Goal: Task Accomplishment & Management: Manage account settings

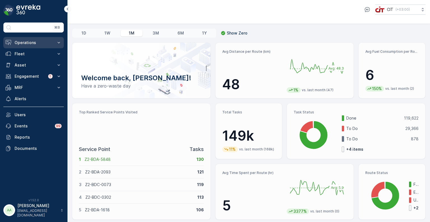
click at [32, 43] on p "Operations" at bounding box center [34, 43] width 38 height 6
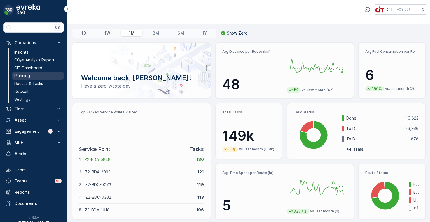
click at [35, 73] on link "Planning" at bounding box center [38, 76] width 52 height 8
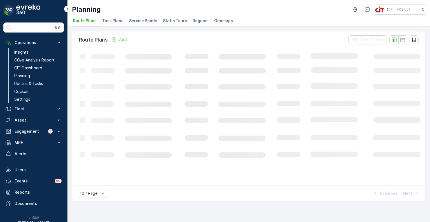
click at [135, 23] on li "Service Points" at bounding box center [144, 22] width 32 height 10
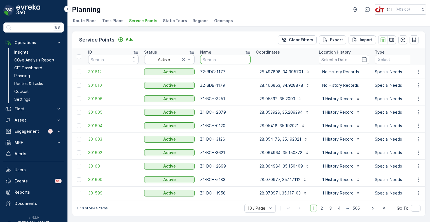
click at [224, 62] on input "text" at bounding box center [225, 59] width 50 height 9
type input "z6-"
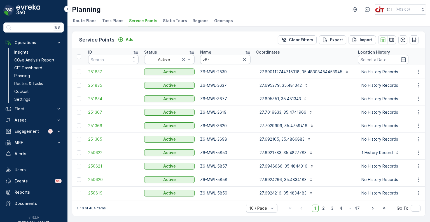
click at [193, 21] on span "Regions" at bounding box center [201, 21] width 16 height 6
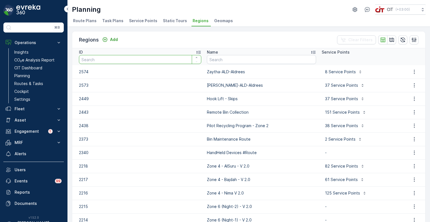
click at [124, 58] on input "number" at bounding box center [140, 59] width 122 height 9
click at [240, 57] on input "text" at bounding box center [261, 59] width 109 height 9
type input "zone 6"
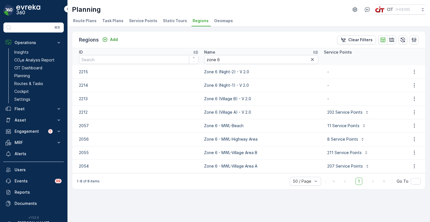
click at [81, 20] on span "Route Plans" at bounding box center [85, 21] width 24 height 6
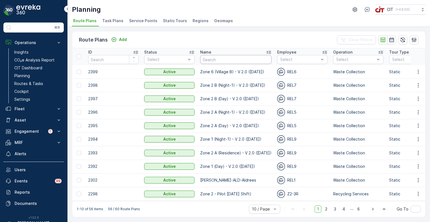
click at [216, 59] on input "text" at bounding box center [235, 59] width 71 height 9
click at [292, 80] on p "REL6" at bounding box center [292, 83] width 10 height 6
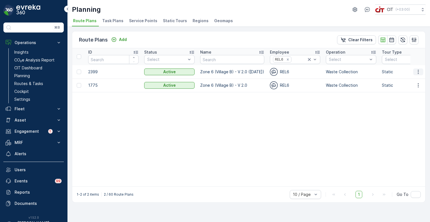
click at [417, 71] on icon "button" at bounding box center [419, 72] width 6 height 6
click at [419, 71] on icon "button" at bounding box center [419, 72] width 6 height 6
click at [410, 91] on span "Delete" at bounding box center [405, 90] width 13 height 6
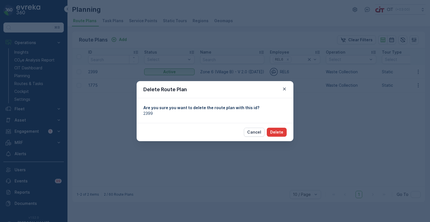
click at [277, 132] on p "Delete" at bounding box center [276, 132] width 13 height 6
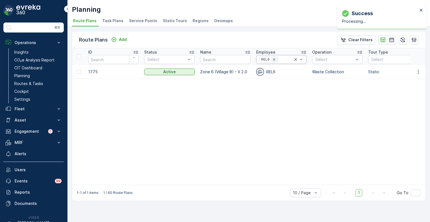
click at [275, 61] on icon "Remove REL6" at bounding box center [274, 59] width 4 height 4
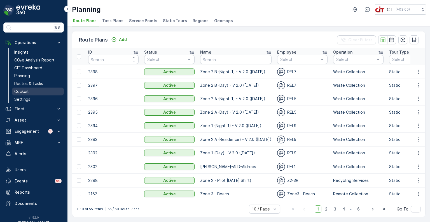
drag, startPoint x: 27, startPoint y: 84, endPoint x: 35, endPoint y: 88, distance: 8.7
click at [27, 84] on p "Routes & Tasks" at bounding box center [28, 84] width 29 height 6
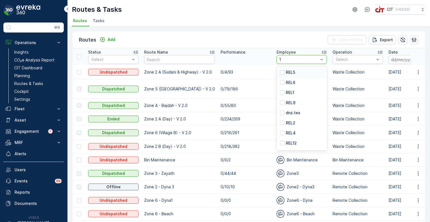
type input "13"
click at [294, 133] on div "REL13" at bounding box center [302, 133] width 50 height 10
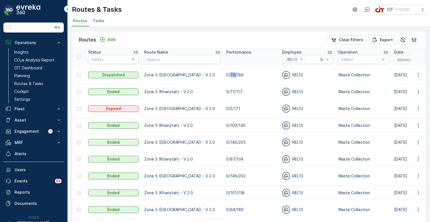
drag, startPoint x: 214, startPoint y: 72, endPoint x: 220, endPoint y: 72, distance: 6.4
click at [226, 72] on p "0/79/186" at bounding box center [251, 75] width 50 height 6
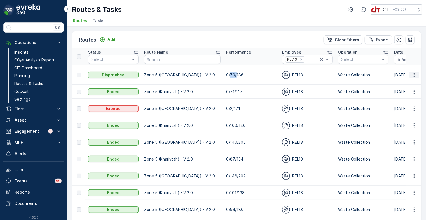
click at [414, 72] on icon "button" at bounding box center [415, 75] width 6 height 6
click at [233, 118] on td "0/100/140" at bounding box center [252, 125] width 56 height 14
click at [414, 139] on icon "button" at bounding box center [415, 142] width 6 height 6
click at [407, 135] on span "See More Details" at bounding box center [401, 136] width 33 height 6
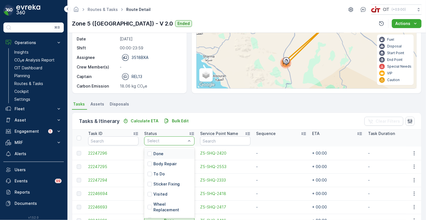
scroll to position [28, 0]
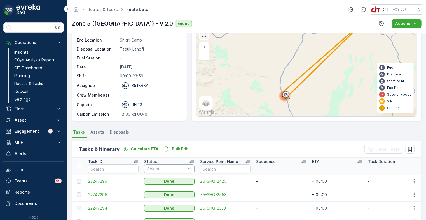
click at [204, 37] on link at bounding box center [204, 35] width 8 height 8
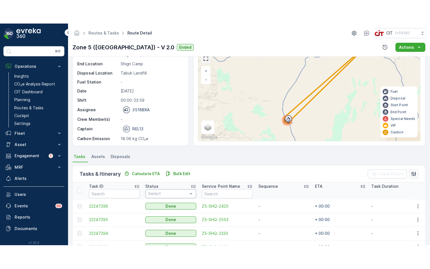
scroll to position [22, 0]
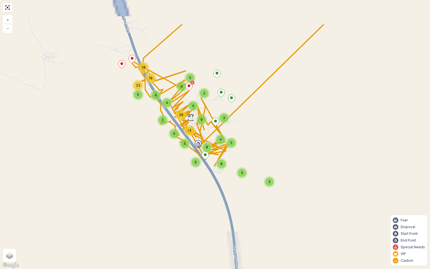
drag, startPoint x: 215, startPoint y: 134, endPoint x: 187, endPoint y: 178, distance: 51.4
click at [187, 178] on div "3 3 5 3 9 13 5 6 4 8 8 4 18 9 18 23 26 4 2 4 9 2 6 5 + − Satellite Roadmap Terr…" at bounding box center [215, 134] width 430 height 269
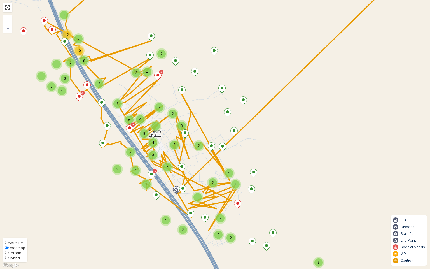
click at [7, 221] on input "Hybrid" at bounding box center [7, 258] width 4 height 4
radio input "true"
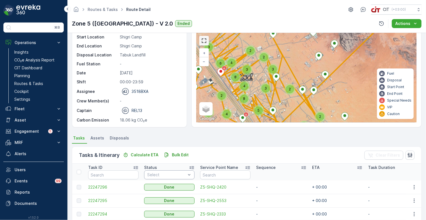
click at [203, 42] on link at bounding box center [204, 40] width 8 height 8
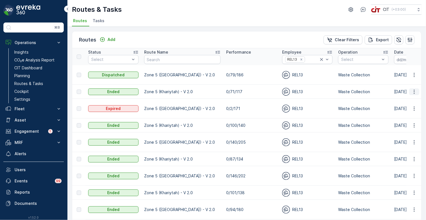
click at [415, 88] on button "button" at bounding box center [415, 91] width 10 height 7
click at [406, 96] on span "See More Details" at bounding box center [401, 94] width 33 height 6
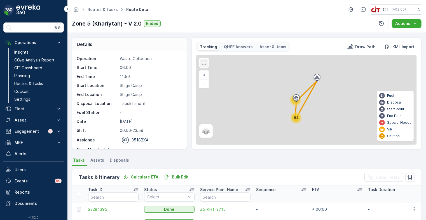
click at [204, 62] on link at bounding box center [204, 63] width 8 height 8
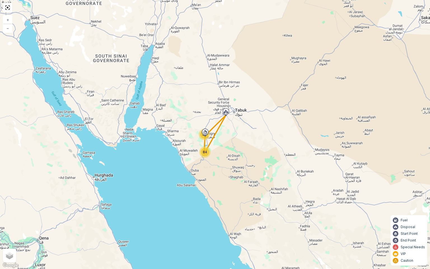
click at [204, 154] on span "84" at bounding box center [205, 152] width 4 height 4
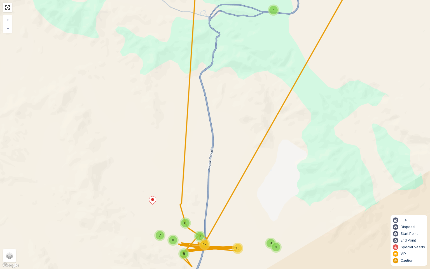
drag, startPoint x: 210, startPoint y: 186, endPoint x: 185, endPoint y: 120, distance: 70.6
click at [186, 122] on div "32 5 7 8 8 3 17 8 16 3 8 + − Satellite Roadmap Terrain Hybrid Leaflet Keyboard …" at bounding box center [215, 134] width 430 height 269
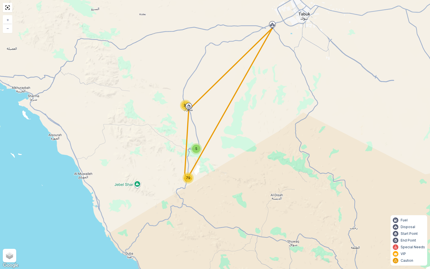
drag, startPoint x: 204, startPoint y: 106, endPoint x: 191, endPoint y: 132, distance: 29.4
click at [193, 134] on div "33 5 79 + − Satellite Roadmap Terrain Hybrid Leaflet Keyboard shortcuts Map Dat…" at bounding box center [215, 134] width 430 height 269
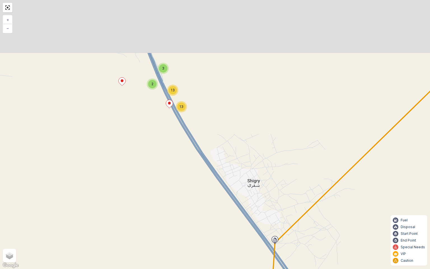
drag, startPoint x: 174, startPoint y: 54, endPoint x: 165, endPoint y: 122, distance: 68.7
click at [165, 122] on div "13 3 2 13 5 4 2 2 3 2 3 3 2 2 3 2 9 7 3 7 4 2 5 2 + − Satellite Roadmap Terrain…" at bounding box center [215, 134] width 430 height 269
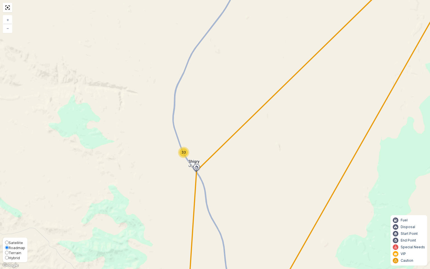
click at [10, 221] on span "Hybrid" at bounding box center [14, 258] width 11 height 4
click at [9, 221] on input "Hybrid" at bounding box center [7, 258] width 4 height 4
radio input "true"
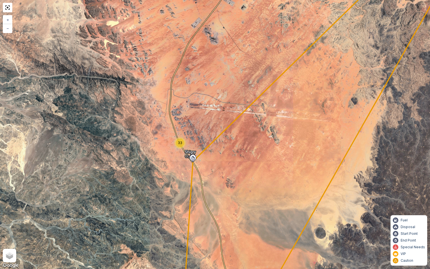
drag, startPoint x: 223, startPoint y: 219, endPoint x: 192, endPoint y: 166, distance: 60.8
click at [195, 170] on div "33 5 7 16 20 8 16 11 + − Satellite Roadmap Terrain Hybrid Leaflet Keyboard shor…" at bounding box center [215, 134] width 430 height 269
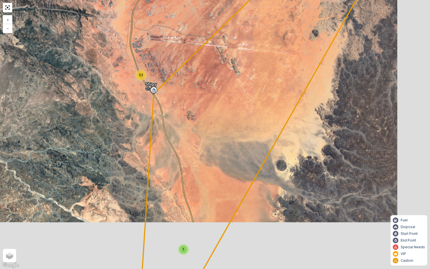
drag, startPoint x: 205, startPoint y: 212, endPoint x: 200, endPoint y: 150, distance: 62.2
click at [196, 132] on div "33 5 7 16 20 8 16 11 + − Satellite Roadmap Terrain Hybrid Leaflet Keyboard shor…" at bounding box center [215, 134] width 430 height 269
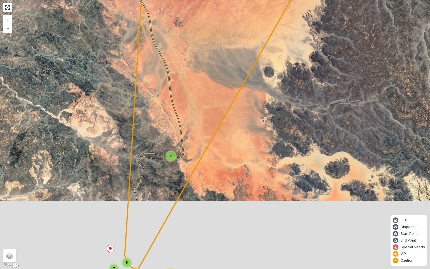
drag, startPoint x: 194, startPoint y: 203, endPoint x: 217, endPoint y: 137, distance: 70.6
click at [216, 138] on div "33 5 7 16 20 8 16 11 + − Satellite Roadmap Terrain Hybrid Leaflet Keyboard shor…" at bounding box center [215, 134] width 430 height 269
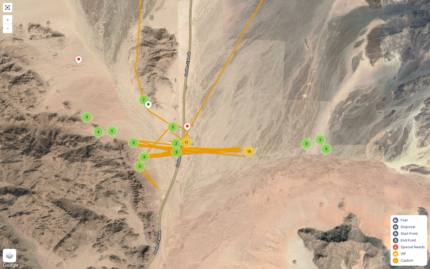
click at [115, 164] on div "13 19 5 4 3 5 3 3 5 3 2 3 11 7 16 3 5 3 + − Satellite Roadmap Terrain Hybrid Le…" at bounding box center [215, 134] width 430 height 269
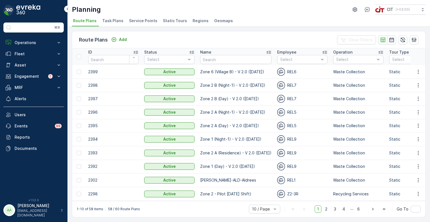
click at [194, 22] on span "Regions" at bounding box center [201, 21] width 16 height 6
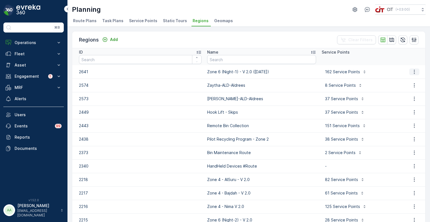
click at [413, 70] on icon "button" at bounding box center [415, 72] width 6 height 6
click at [226, 59] on input "text" at bounding box center [261, 59] width 109 height 9
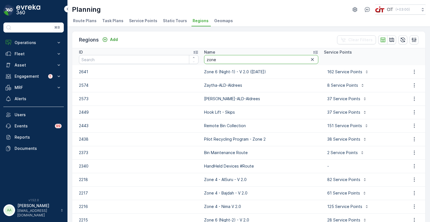
type input "zone 6"
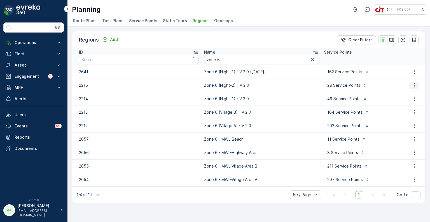
click at [412, 85] on icon "button" at bounding box center [415, 85] width 6 height 6
click at [412, 92] on span "Edit Region" at bounding box center [412, 94] width 22 height 6
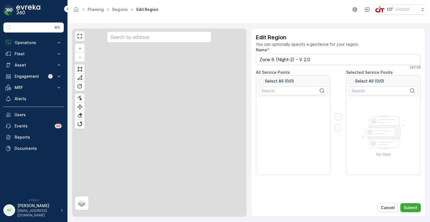
type input "Zone 6 (Night-2) - V 2.0"
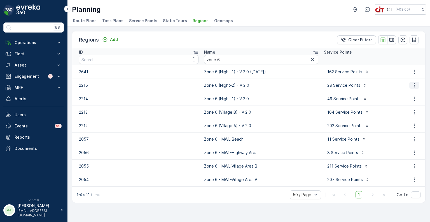
click at [412, 84] on icon "button" at bounding box center [415, 85] width 6 height 6
click at [407, 93] on span "Edit Region" at bounding box center [412, 94] width 22 height 6
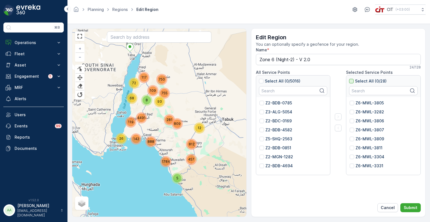
click at [352, 80] on div at bounding box center [351, 81] width 4 height 4
click at [349, 78] on input "Select All (0/28)" at bounding box center [349, 78] width 0 height 0
click at [340, 127] on icon "button" at bounding box center [339, 128] width 6 height 6
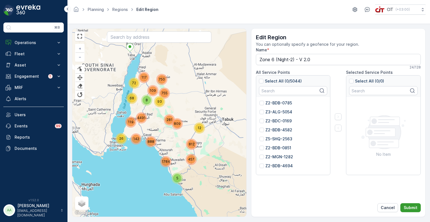
click at [412, 206] on p "Submit" at bounding box center [411, 208] width 14 height 6
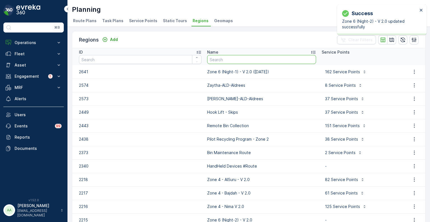
click at [219, 57] on input "text" at bounding box center [261, 59] width 109 height 9
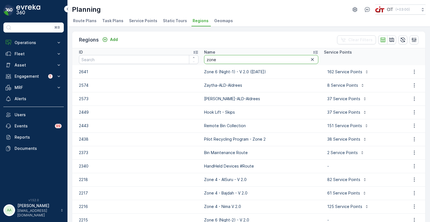
type input "zone 6"
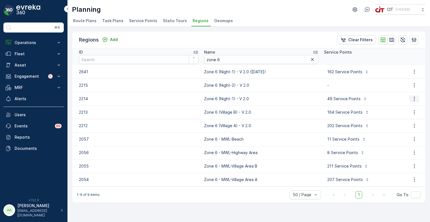
click at [415, 97] on icon "button" at bounding box center [415, 99] width 6 height 6
click at [411, 106] on span "Edit Region" at bounding box center [412, 107] width 22 height 6
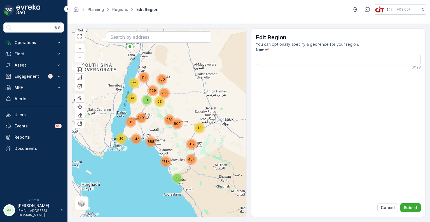
type input "Zone 6 (Night-1) - V 2.0"
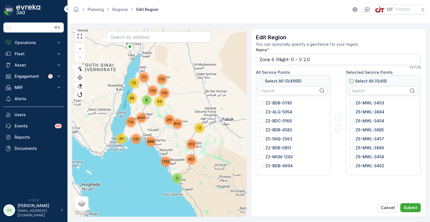
click at [351, 79] on div at bounding box center [351, 81] width 4 height 4
click at [349, 78] on input "Select All (0/49)" at bounding box center [349, 78] width 0 height 0
click at [338, 128] on icon "button" at bounding box center [339, 128] width 6 height 6
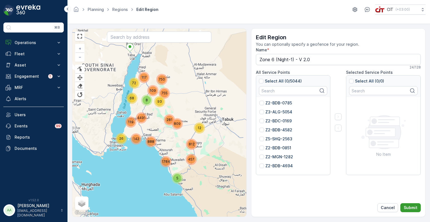
click at [415, 208] on p "Submit" at bounding box center [411, 208] width 14 height 6
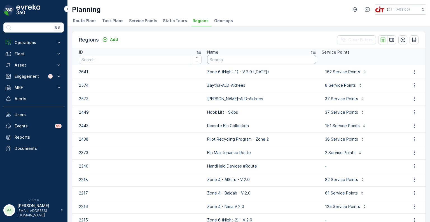
click at [219, 63] on input "text" at bounding box center [261, 59] width 109 height 9
type input "zone 6"
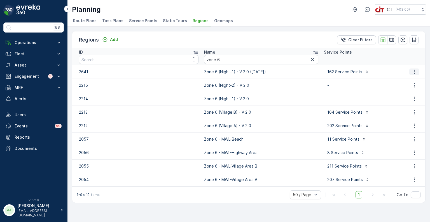
click at [414, 71] on icon "button" at bounding box center [414, 71] width 1 height 4
click at [406, 89] on span "Delete Region" at bounding box center [414, 90] width 27 height 6
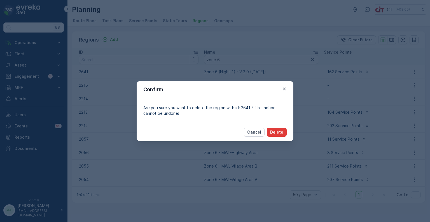
click at [279, 132] on p "Delete" at bounding box center [276, 132] width 13 height 6
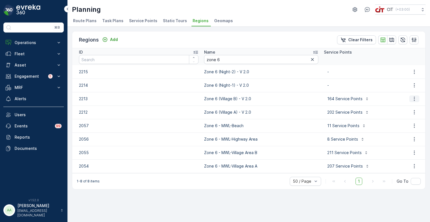
click at [413, 97] on icon "button" at bounding box center [415, 99] width 6 height 6
click at [406, 106] on span "Edit Region" at bounding box center [412, 107] width 22 height 6
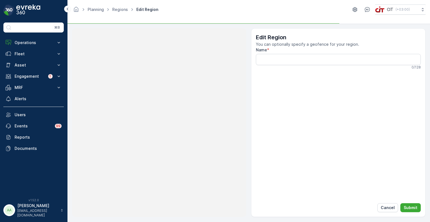
type input "Zone 6 (Village B) - V 2.0"
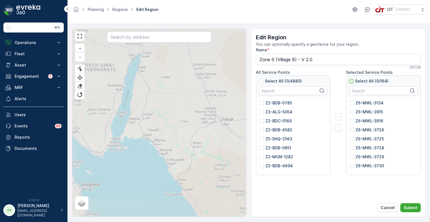
click at [352, 82] on div at bounding box center [351, 81] width 4 height 4
click at [349, 78] on input "Select All (0/164)" at bounding box center [349, 78] width 0 height 0
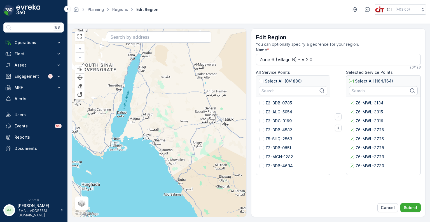
click at [337, 126] on icon "button" at bounding box center [339, 128] width 6 height 6
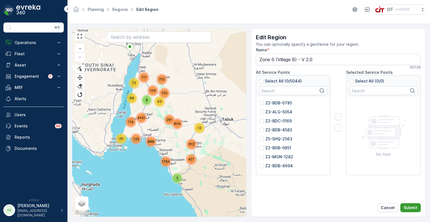
click at [412, 208] on p "Submit" at bounding box center [411, 208] width 14 height 6
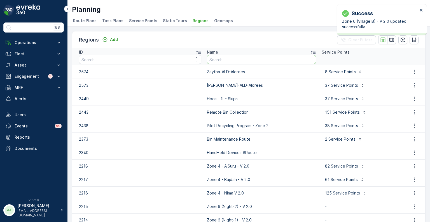
click at [234, 61] on input "text" at bounding box center [261, 59] width 109 height 9
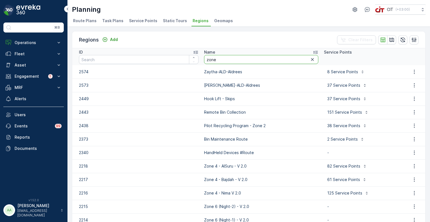
type input "zone 6"
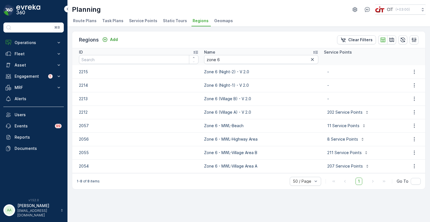
click at [168, 21] on span "Static Tours" at bounding box center [175, 21] width 24 height 6
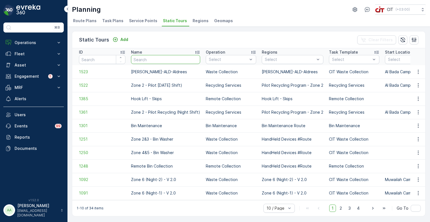
click at [162, 59] on input "text" at bounding box center [165, 59] width 69 height 9
type input "zone 6"
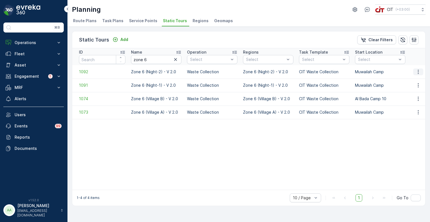
click at [418, 73] on icon "button" at bounding box center [418, 71] width 1 height 4
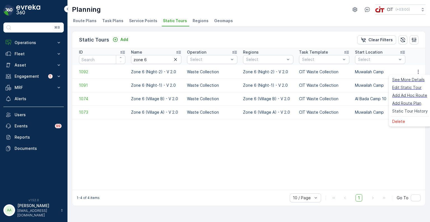
drag, startPoint x: 348, startPoint y: 143, endPoint x: 352, endPoint y: 141, distance: 4.3
click at [348, 143] on table "ID Name zone 6 Operation Select Regions Select Task Template Select Start Locat…" at bounding box center [360, 118] width 576 height 141
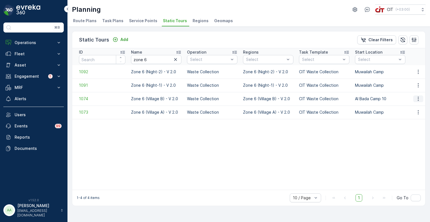
click at [419, 97] on icon "button" at bounding box center [419, 99] width 6 height 6
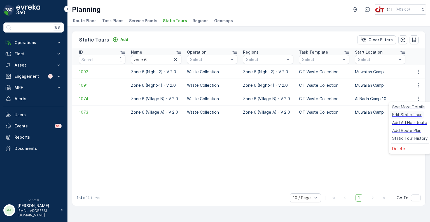
click at [411, 114] on span "Edit Static Tour" at bounding box center [407, 115] width 29 height 6
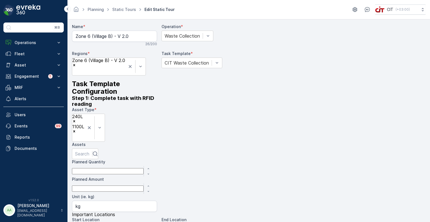
type kg\) "kg"
drag, startPoint x: 372, startPoint y: 157, endPoint x: 330, endPoint y: 105, distance: 67.1
click at [330, 24] on div "+ − Satellite Roadmap Terrain Hybrid Leaflet Keyboard shortcuts Map Data Map da…" at bounding box center [338, 24] width 175 height 0
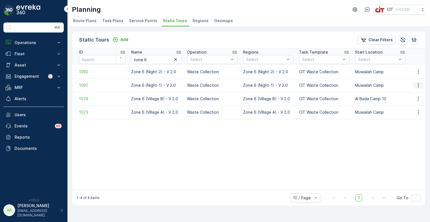
click at [419, 84] on icon "button" at bounding box center [418, 85] width 1 height 4
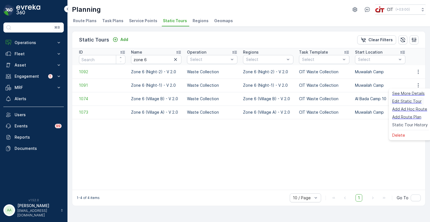
click at [412, 102] on span "Edit Static Tour" at bounding box center [407, 101] width 29 height 6
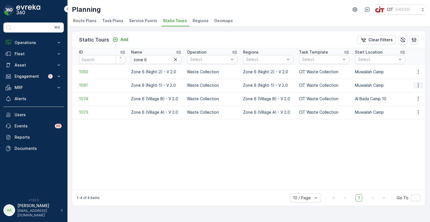
click at [418, 84] on icon "button" at bounding box center [419, 85] width 6 height 6
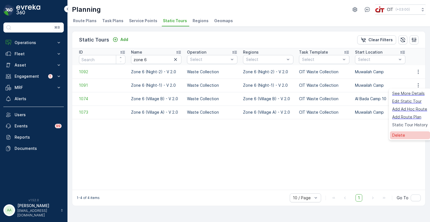
click at [402, 136] on span "Delete" at bounding box center [399, 135] width 13 height 6
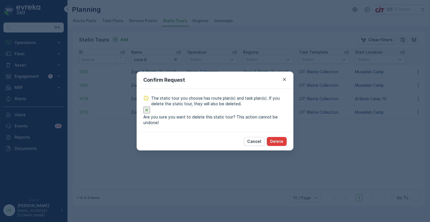
click at [276, 144] on p "Delete" at bounding box center [276, 141] width 13 height 6
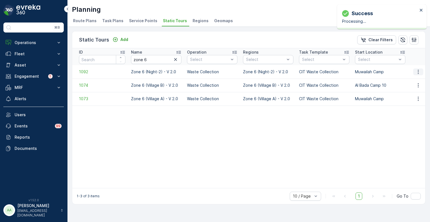
click at [419, 72] on icon "button" at bounding box center [419, 72] width 6 height 6
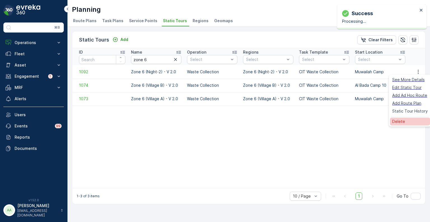
click at [401, 121] on span "Delete" at bounding box center [399, 122] width 13 height 6
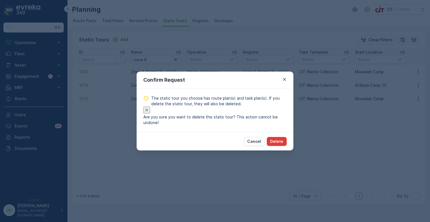
click at [279, 144] on p "Delete" at bounding box center [276, 141] width 13 height 6
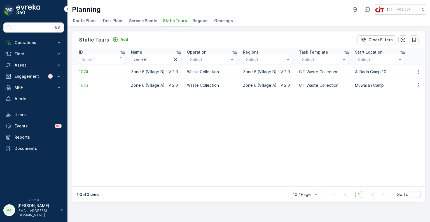
click at [143, 21] on span "Service Points" at bounding box center [143, 21] width 28 height 6
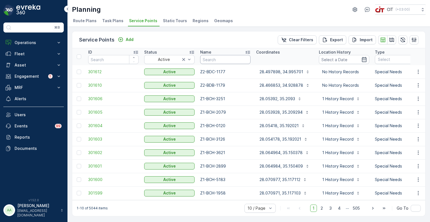
click at [215, 60] on input "text" at bounding box center [225, 59] width 50 height 9
type input "z6-"
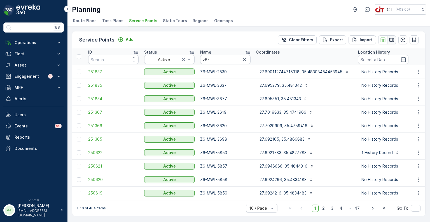
click at [390, 40] on icon "button" at bounding box center [392, 40] width 5 height 4
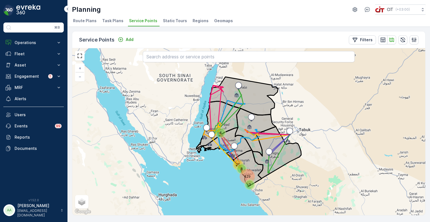
click at [249, 174] on div "429" at bounding box center [247, 176] width 13 height 13
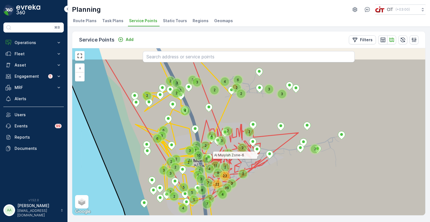
drag, startPoint x: 290, startPoint y: 128, endPoint x: 259, endPoint y: 156, distance: 41.5
click at [259, 156] on icon at bounding box center [246, 160] width 370 height 202
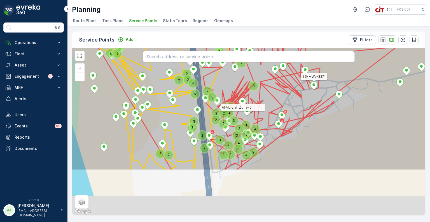
drag, startPoint x: 219, startPoint y: 170, endPoint x: 219, endPoint y: 108, distance: 62.5
click at [219, 108] on icon at bounding box center [249, 69] width 426 height 202
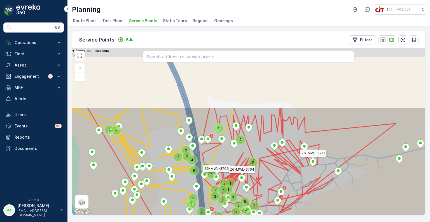
drag, startPoint x: 243, startPoint y: 102, endPoint x: 243, endPoint y: 203, distance: 101.2
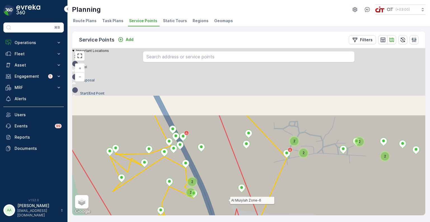
drag, startPoint x: 205, startPoint y: 116, endPoint x: 229, endPoint y: 200, distance: 86.9
click at [229, 200] on icon at bounding box center [273, 215] width 426 height 202
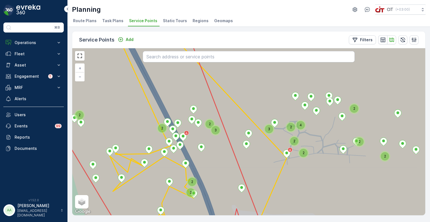
click at [82, 178] on div at bounding box center [248, 181] width 353 height 6
click at [75, 195] on div at bounding box center [75, 195] width 0 height 0
click at [151, 92] on icon at bounding box center [249, 132] width 426 height 202
click at [201, 196] on icon at bounding box center [176, 144] width 50 height 104
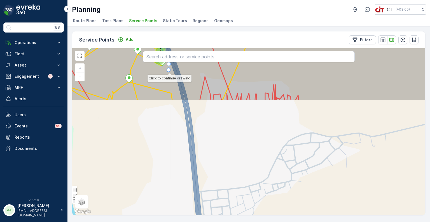
drag, startPoint x: 201, startPoint y: 202, endPoint x: 169, endPoint y: 69, distance: 136.0
click at [169, 69] on g at bounding box center [217, 0] width 426 height 202
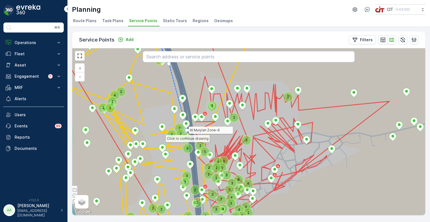
click at [187, 130] on icon at bounding box center [249, 132] width 426 height 202
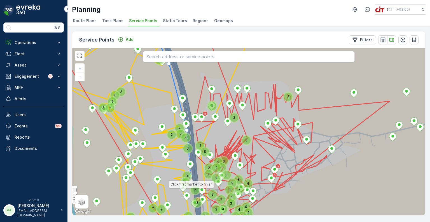
click at [191, 176] on div "3" at bounding box center [187, 175] width 8 height 8
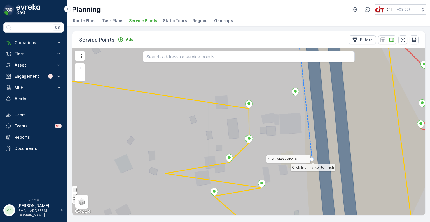
click at [312, 159] on icon at bounding box center [249, 132] width 426 height 202
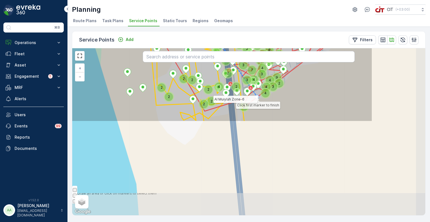
drag, startPoint x: 348, startPoint y: 210, endPoint x: 259, endPoint y: 99, distance: 142.1
click at [259, 99] on icon at bounding box center [179, 21] width 388 height 202
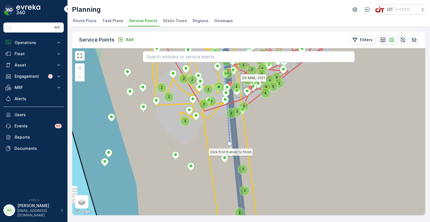
click at [230, 143] on icon at bounding box center [226, 95] width 7 height 96
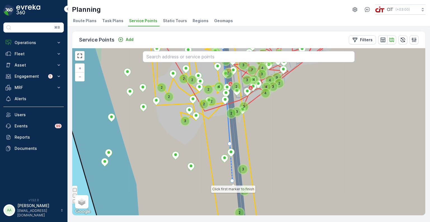
click at [233, 180] on icon at bounding box center [231, 162] width 3 height 37
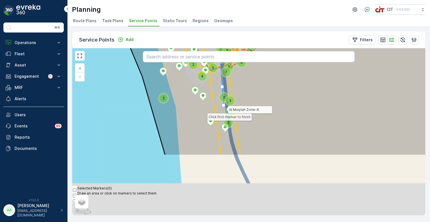
drag, startPoint x: 236, startPoint y: 188, endPoint x: 226, endPoint y: 105, distance: 84.2
click at [226, 105] on icon at bounding box center [271, 54] width 361 height 202
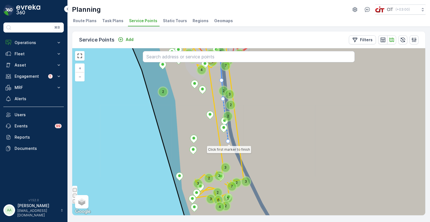
click at [228, 141] on icon at bounding box center [225, 120] width 5 height 42
click at [249, 140] on icon at bounding box center [238, 140] width 20 height 1
click at [249, 93] on icon at bounding box center [249, 116] width 0 height 47
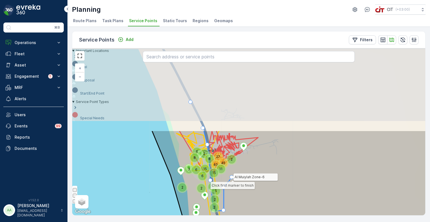
drag, startPoint x: 259, startPoint y: 75, endPoint x: 231, endPoint y: 182, distance: 110.8
click at [231, 182] on icon at bounding box center [228, 182] width 8 height 10
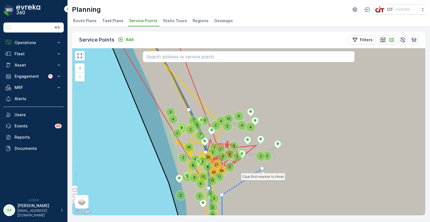
click at [263, 168] on icon at bounding box center [242, 181] width 40 height 26
click at [291, 150] on icon at bounding box center [283, 132] width 356 height 202
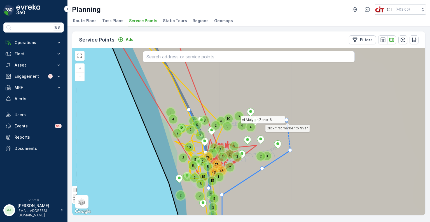
click at [283, 112] on icon at bounding box center [283, 132] width 356 height 202
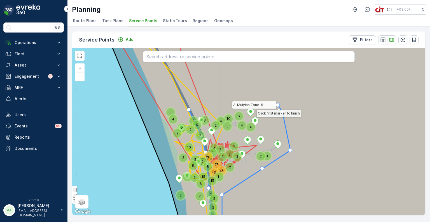
click at [265, 81] on icon at bounding box center [283, 132] width 356 height 202
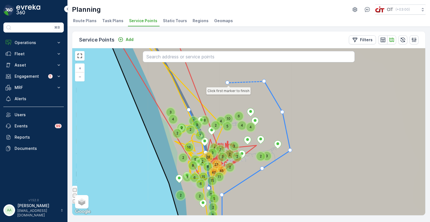
click at [228, 83] on icon at bounding box center [246, 81] width 37 height 1
click at [198, 99] on icon at bounding box center [283, 132] width 356 height 202
click at [189, 109] on div at bounding box center [189, 110] width 4 height 4
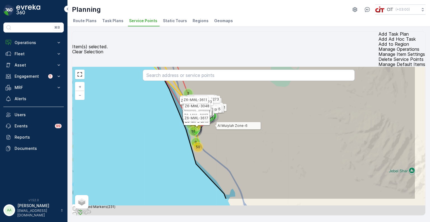
drag, startPoint x: 278, startPoint y: 173, endPoint x: 221, endPoint y: 111, distance: 85.1
click at [221, 111] on icon at bounding box center [252, 98] width 328 height 202
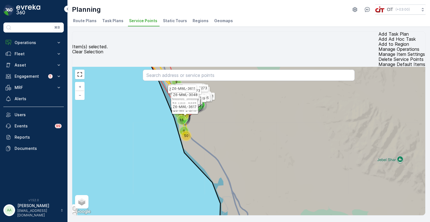
drag, startPoint x: 238, startPoint y: 142, endPoint x: 211, endPoint y: 86, distance: 62.2
click at [212, 88] on icon at bounding box center [301, 150] width 319 height 202
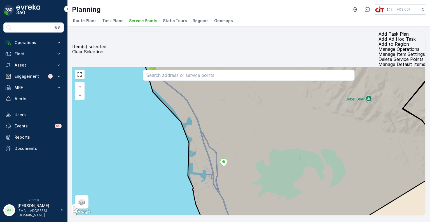
drag, startPoint x: 220, startPoint y: 100, endPoint x: 275, endPoint y: 181, distance: 98.2
click at [266, 171] on icon at bounding box center [297, 150] width 315 height 202
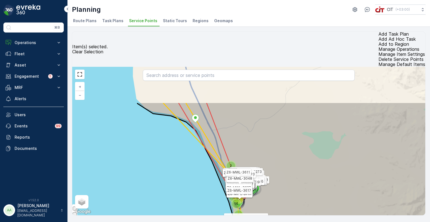
drag, startPoint x: 246, startPoint y: 143, endPoint x: 271, endPoint y: 201, distance: 63.9
click at [271, 201] on icon at bounding box center [311, 203] width 348 height 202
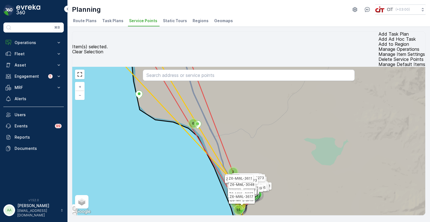
click at [379, 41] on p "Add to Region" at bounding box center [402, 43] width 47 height 5
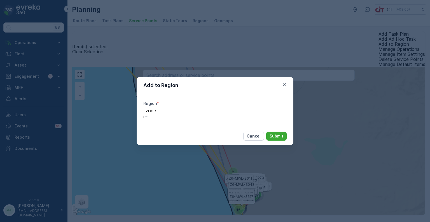
type input "zone 6"
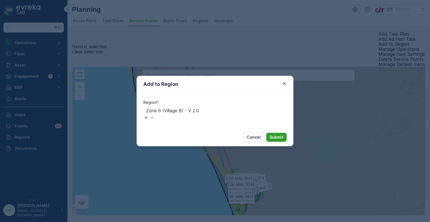
click at [280, 136] on p "Submit" at bounding box center [277, 137] width 14 height 6
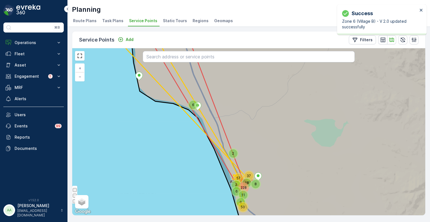
click at [164, 20] on span "Static Tours" at bounding box center [175, 21] width 24 height 6
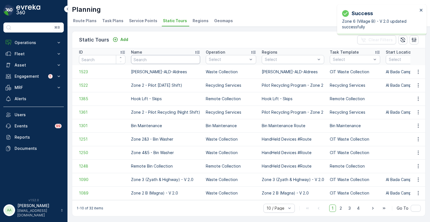
click at [164, 59] on input "text" at bounding box center [165, 59] width 69 height 9
type input "zone 6"
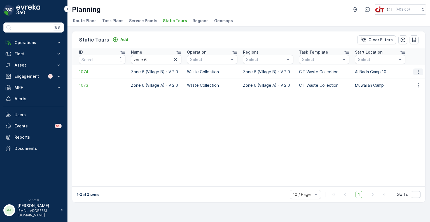
click at [417, 70] on icon "button" at bounding box center [419, 72] width 6 height 6
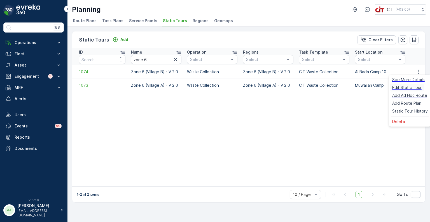
click at [412, 87] on span "Edit Static Tour" at bounding box center [407, 88] width 29 height 6
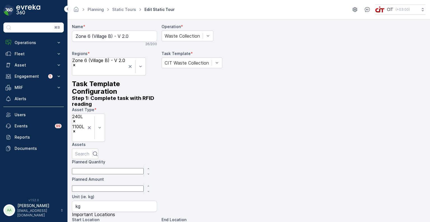
type kg\) "kg"
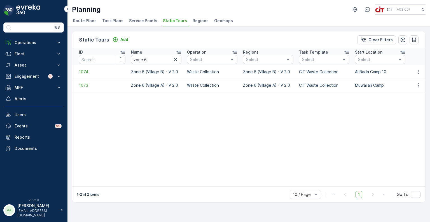
click at [83, 21] on span "Route Plans" at bounding box center [85, 21] width 24 height 6
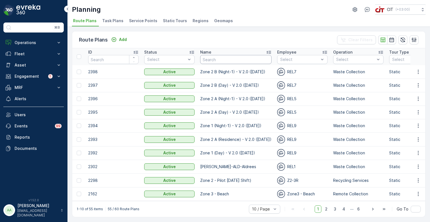
click at [229, 60] on input "text" at bounding box center [235, 59] width 71 height 9
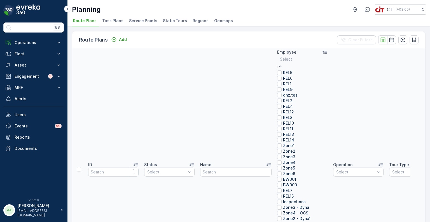
click at [292, 81] on p "REL6" at bounding box center [288, 78] width 10 height 6
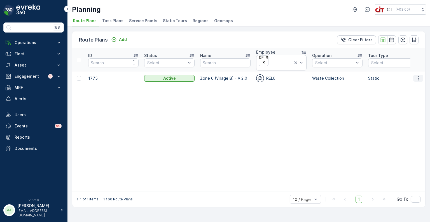
click at [421, 75] on icon "button" at bounding box center [419, 78] width 6 height 6
click at [409, 81] on span "Edit Route Plan" at bounding box center [413, 80] width 29 height 6
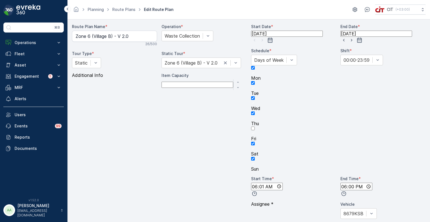
click at [316, 131] on div at bounding box center [293, 133] width 85 height 5
click at [255, 126] on input "Fri" at bounding box center [253, 128] width 4 height 4
